Goal: Transaction & Acquisition: Purchase product/service

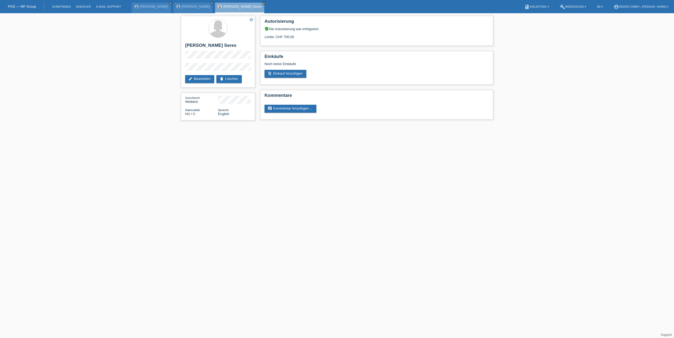
click at [131, 41] on div "star_border [PERSON_NAME] Seres edit Bearbeiten delete Löschen Geschlecht Weibl…" at bounding box center [337, 69] width 674 height 112
click at [65, 6] on link "Kund*innen" at bounding box center [61, 6] width 24 height 3
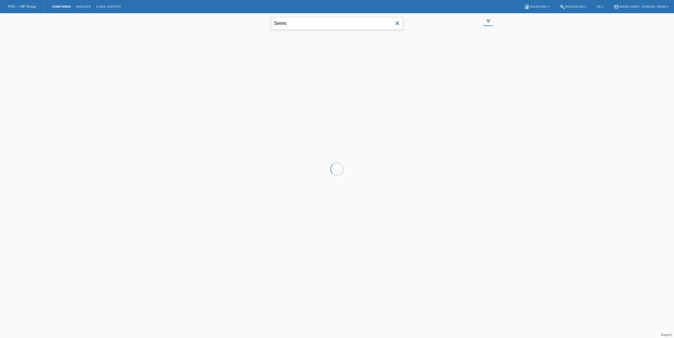
click at [305, 22] on input "Seres" at bounding box center [337, 23] width 132 height 12
paste input "Gaudencio"
type input "Gaudencio"
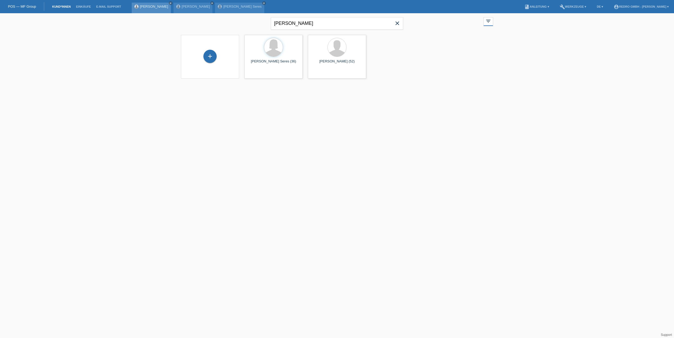
click at [144, 7] on link "Luis Gaudencio" at bounding box center [154, 6] width 28 height 4
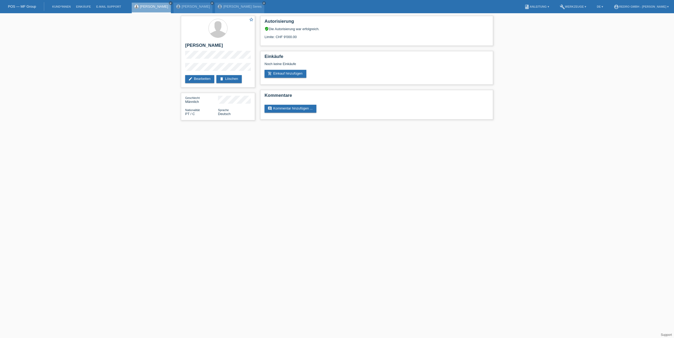
click at [119, 63] on div "star_border Luis Gaudencio edit Bearbeiten delete Löschen Geschlecht Männlich N…" at bounding box center [337, 69] width 674 height 112
click at [235, 78] on link "delete Löschen" at bounding box center [228, 79] width 25 height 8
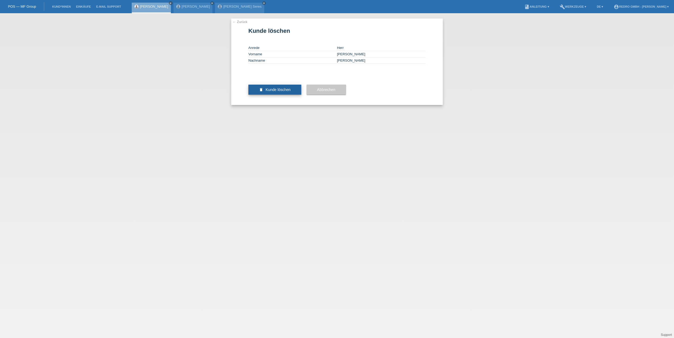
click at [271, 95] on button "delete Kunde löschen" at bounding box center [274, 90] width 53 height 10
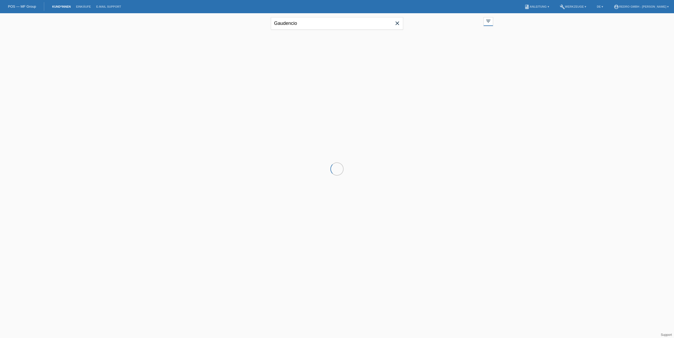
click at [63, 6] on link "Kund*innen" at bounding box center [61, 6] width 24 height 3
click at [209, 58] on div "+" at bounding box center [209, 56] width 13 height 13
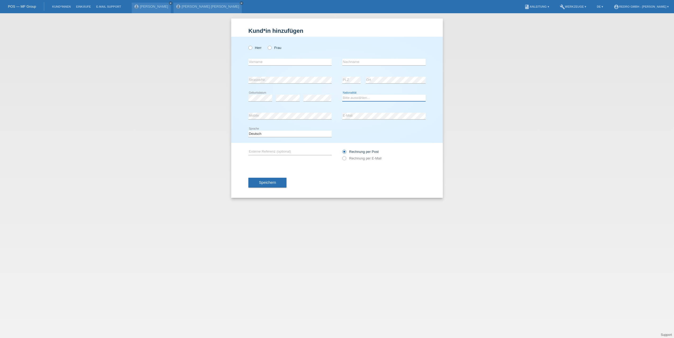
click at [353, 99] on select "Bitte auswählen... Schweiz Deutschland Liechtenstein Österreich ------------ Af…" at bounding box center [383, 98] width 83 height 6
click at [342, 95] on select "Bitte auswählen... Schweiz Deutschland Liechtenstein Österreich ------------ Af…" at bounding box center [383, 98] width 83 height 6
click at [360, 99] on select "Bitte auswählen... Schweiz Deutschland Liechtenstein Österreich ------------ Af…" at bounding box center [383, 98] width 83 height 6
select select "PT"
click at [342, 95] on select "Bitte auswählen... Schweiz Deutschland Liechtenstein Österreich ------------ Af…" at bounding box center [383, 98] width 83 height 6
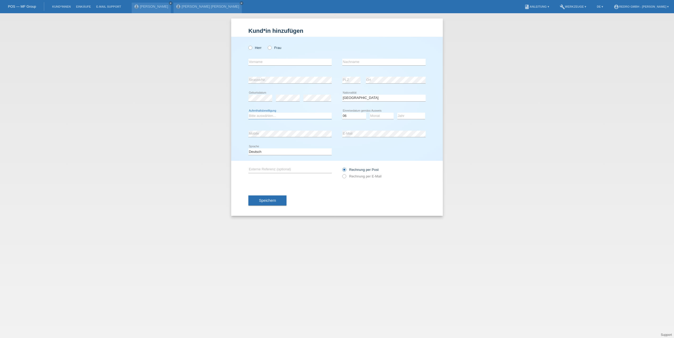
click at [265, 116] on select "Bitte auswählen... C B B - Flüchtlingsstatus Andere" at bounding box center [289, 116] width 83 height 6
select select "C"
click at [248, 113] on select "Bitte auswählen... C B B - Flüchtlingsstatus Andere" at bounding box center [289, 116] width 83 height 6
click at [379, 117] on select "Monat 01 02 03 04 05 06 07 08 09 10 11" at bounding box center [382, 116] width 24 height 6
select select "01"
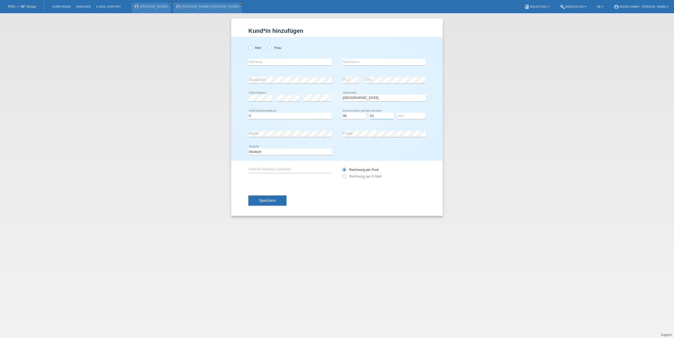
click at [370, 113] on select "Monat 01 02 03 04 05 06 07 08 09 10 11" at bounding box center [382, 116] width 24 height 6
click at [417, 116] on select "Jahr 2025 2024 2023 2022 2021 2020 2019 2018 2017 2016 2015 2014 2013 2012 2011…" at bounding box center [411, 116] width 28 height 6
select select "2007"
click at [397, 113] on select "Jahr 2025 2024 2023 2022 2021 2020 2019 2018 2017 2016 2015 2014 2013 2012 2011…" at bounding box center [411, 116] width 28 height 6
click at [458, 153] on div "Kund*in hinzufügen Kunde hinzufügen Kundin hinzufügen Herr Frau error Vorname e…" at bounding box center [337, 175] width 674 height 325
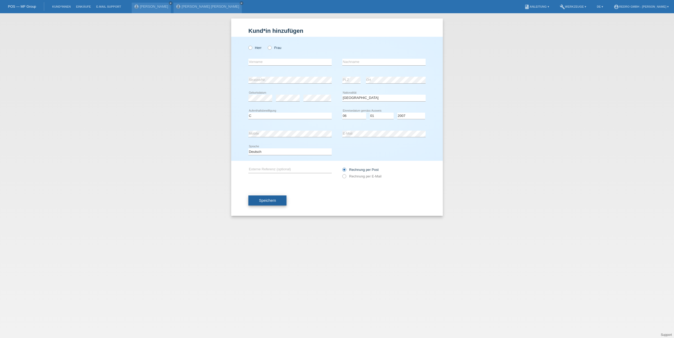
click at [277, 201] on button "Speichern" at bounding box center [267, 200] width 38 height 10
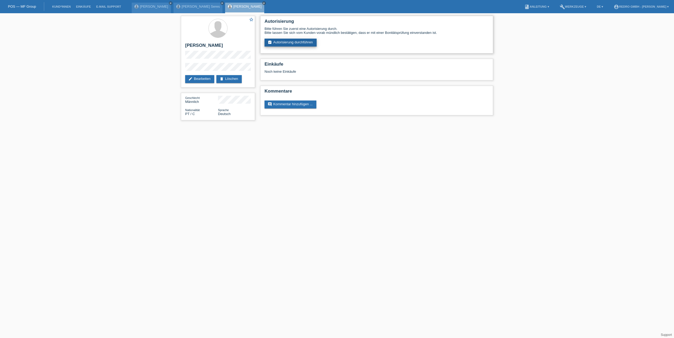
click at [282, 40] on link "assignment_turned_in Autorisierung durchführen" at bounding box center [290, 43] width 52 height 8
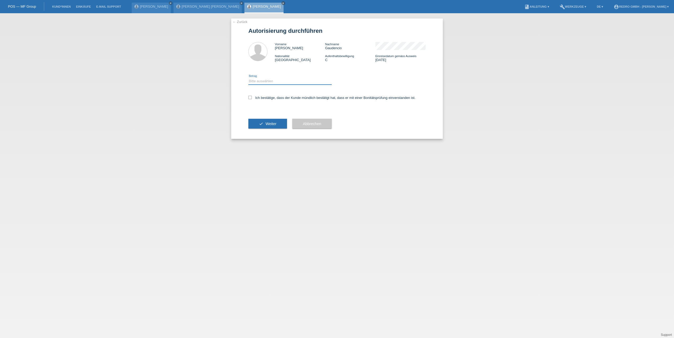
click at [264, 82] on select "Bitte auswählen CHF 1.00 - CHF 499.00 CHF 500.00 - CHF 1'999.00 CHF 2'000.00 - …" at bounding box center [289, 81] width 83 height 6
select select "1"
click at [248, 78] on select "Bitte auswählen CHF 1.00 - CHF 499.00 CHF 500.00 - CHF 1'999.00 CHF 2'000.00 - …" at bounding box center [289, 81] width 83 height 6
click at [261, 98] on label "Ich bestätige, dass der Kunde mündlich bestätigt hat, dass er mit einer Bonität…" at bounding box center [331, 98] width 167 height 4
click at [252, 98] on input "Ich bestätige, dass der Kunde mündlich bestätigt hat, dass er mit einer Bonität…" at bounding box center [249, 97] width 3 height 3
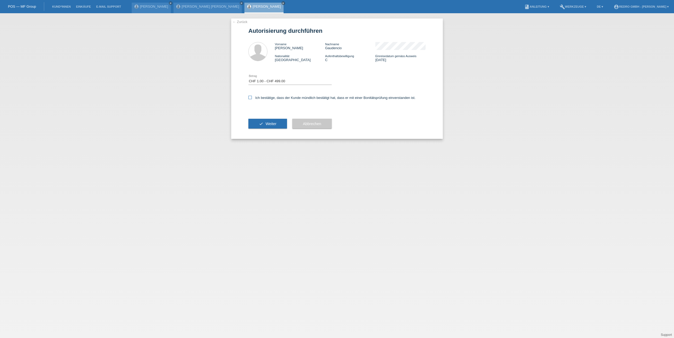
checkbox input "true"
click at [261, 123] on icon "check" at bounding box center [261, 124] width 4 height 4
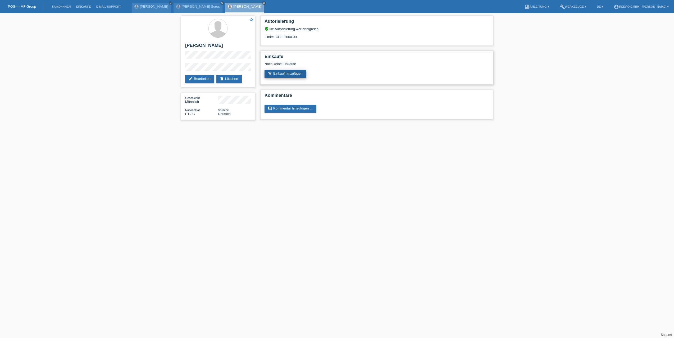
click at [295, 71] on link "add_shopping_cart Einkauf hinzufügen" at bounding box center [285, 74] width 42 height 8
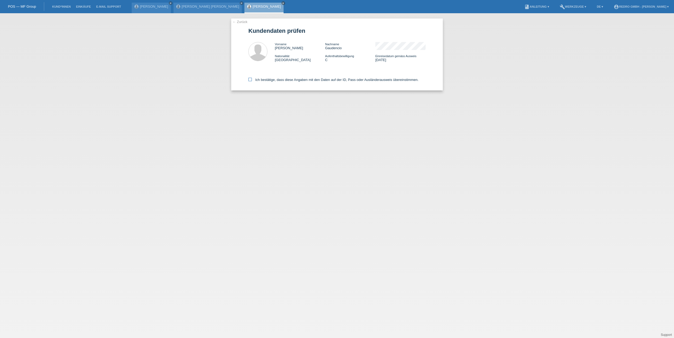
click at [259, 78] on label "Ich bestätige, dass diese Angaben mit den Daten auf der ID, Pass oder Ausländer…" at bounding box center [333, 80] width 170 height 4
click at [252, 78] on input "Ich bestätige, dass diese Angaben mit den Daten auf der ID, Pass oder Ausländer…" at bounding box center [249, 79] width 3 height 3
checkbox input "true"
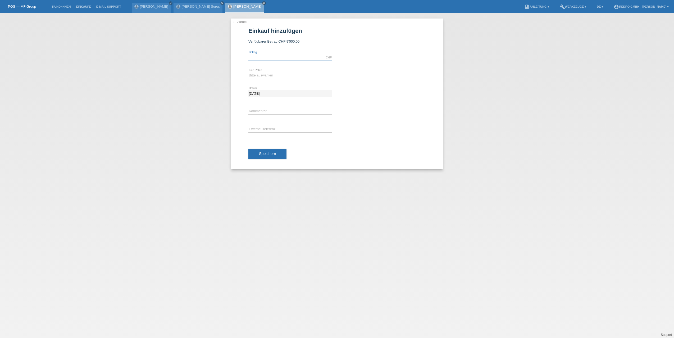
click at [266, 58] on input "text" at bounding box center [289, 57] width 83 height 7
type input "3058.00"
click at [218, 73] on div "← Zurück Einkauf hinzufügen Verfügbarer Betrag: CHF 9'000.00 3058.00 error Betr…" at bounding box center [337, 175] width 674 height 325
click at [304, 74] on select "Bitte auswählen 6 Raten 12 Raten 24 Raten 36 Raten" at bounding box center [289, 75] width 83 height 6
select select "584"
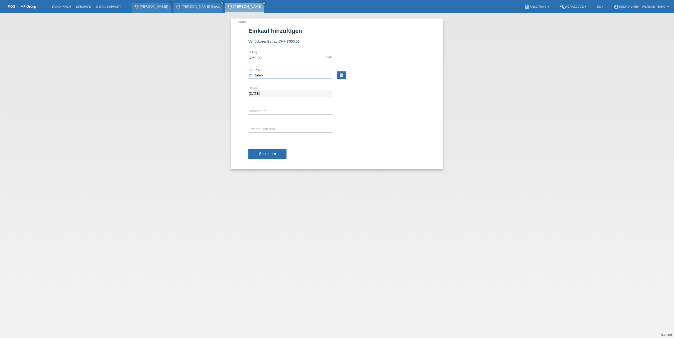
click at [248, 72] on select "Bitte auswählen 6 Raten 12 Raten 24 Raten 36 Raten" at bounding box center [289, 75] width 83 height 6
click at [420, 94] on div "29.08.2025 error Datum" at bounding box center [336, 94] width 177 height 18
click at [278, 110] on input "text" at bounding box center [289, 111] width 83 height 7
click at [273, 107] on div "error Kommentar" at bounding box center [289, 112] width 83 height 18
click at [278, 109] on input "text" at bounding box center [289, 111] width 83 height 7
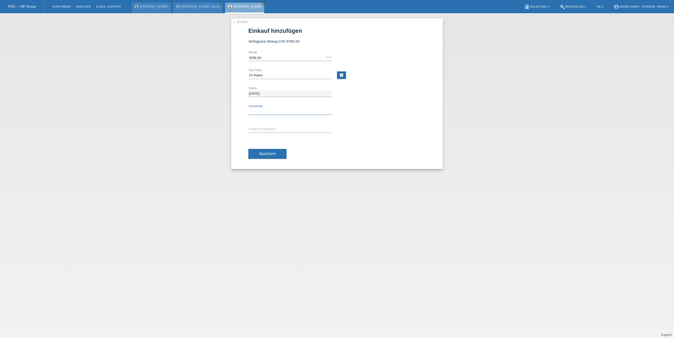
click at [284, 111] on input "text" at bounding box center [289, 111] width 83 height 7
type input "114775"
click at [269, 113] on input "114775" at bounding box center [289, 111] width 83 height 7
click at [266, 131] on input "text" at bounding box center [289, 129] width 83 height 7
paste input "114775"
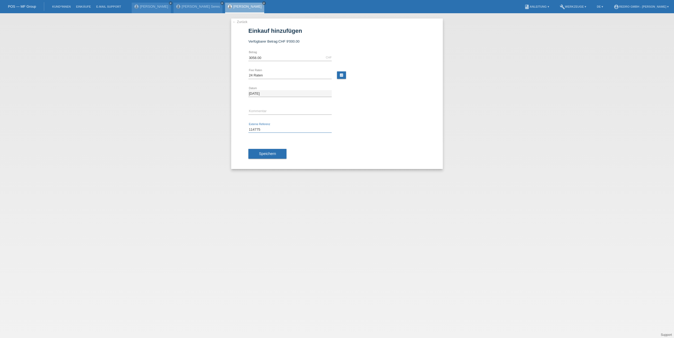
type input "114775"
click at [205, 128] on div "← Zurück Einkauf hinzufügen Verfügbarer Betrag: CHF 9'000.00 3058.00 error Betr…" at bounding box center [337, 175] width 674 height 325
click at [271, 154] on span "Speichern" at bounding box center [267, 153] width 17 height 4
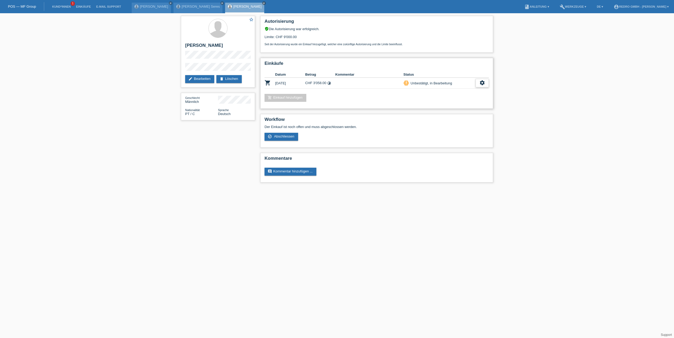
click at [481, 83] on icon "settings" at bounding box center [482, 83] width 6 height 6
click at [524, 90] on div "star_border [PERSON_NAME] edit Bearbeiten delete Löschen Geschlecht Männlich Na…" at bounding box center [337, 100] width 674 height 174
click at [416, 101] on div "add_shopping_cart Einkauf hinzufügen" at bounding box center [376, 98] width 224 height 8
click at [484, 84] on icon "settings" at bounding box center [482, 83] width 6 height 6
click at [435, 108] on span "Abschliessen" at bounding box center [440, 107] width 22 height 6
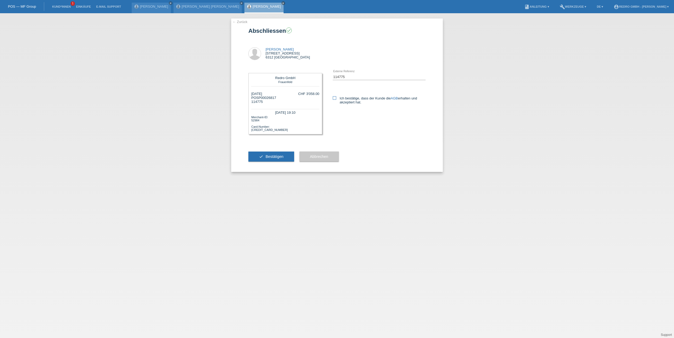
click at [335, 99] on icon at bounding box center [334, 97] width 3 height 3
click at [335, 99] on input "Ich bestätige, dass der Kunde die AGB erhalten und akzeptiert hat." at bounding box center [334, 97] width 3 height 3
checkbox input "true"
click at [265, 158] on span "Bestätigen" at bounding box center [274, 156] width 18 height 4
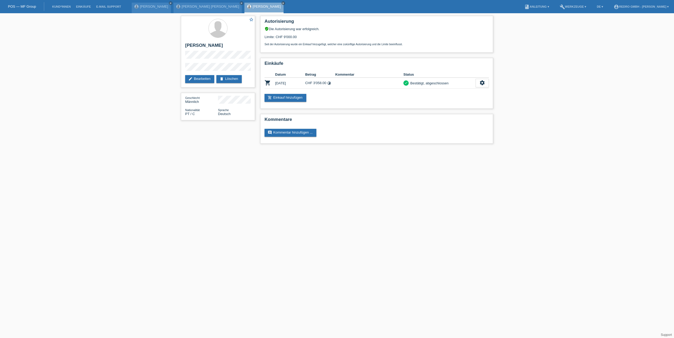
click at [125, 149] on html "POS — MF Group Kund*innen Einkäufe E-Mail Support [PERSON_NAME] close close menu" at bounding box center [337, 74] width 674 height 149
